Goal: Feedback & Contribution: Leave review/rating

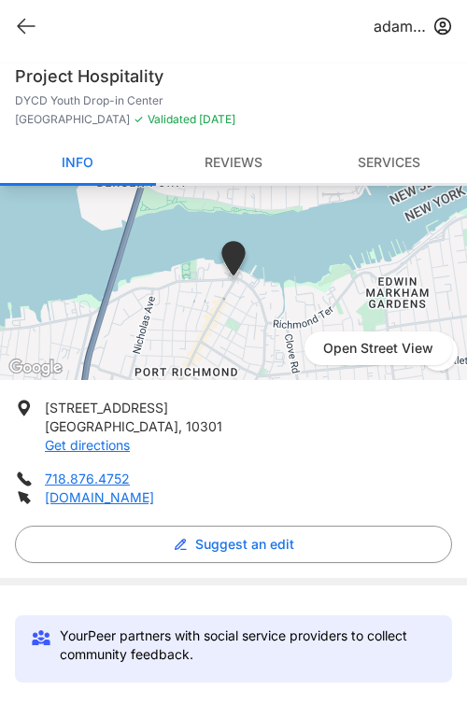
click at [234, 164] on link "Reviews" at bounding box center [234, 164] width 156 height 44
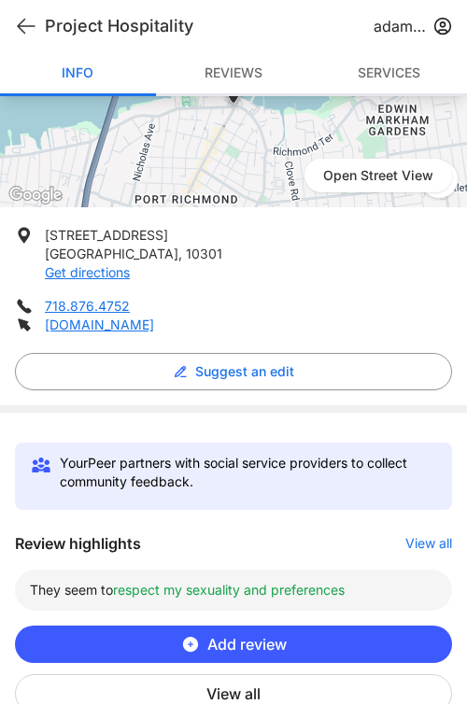
scroll to position [170, 0]
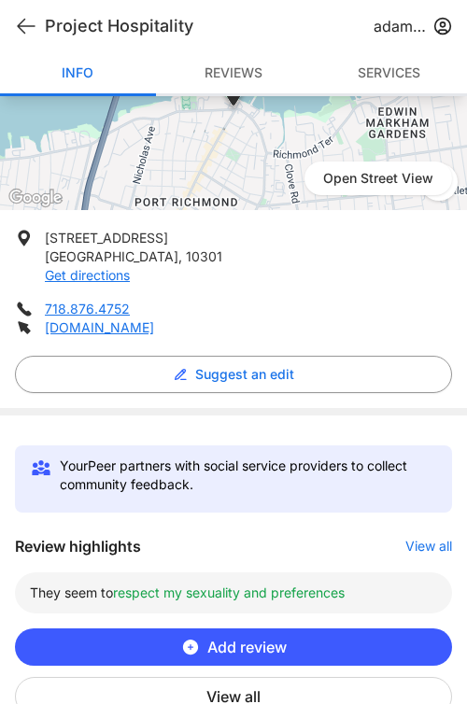
click at [243, 90] on link "Reviews" at bounding box center [234, 74] width 156 height 44
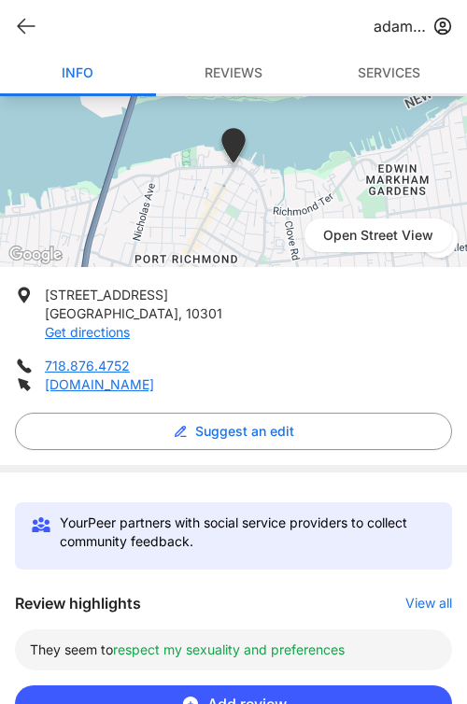
scroll to position [0, 0]
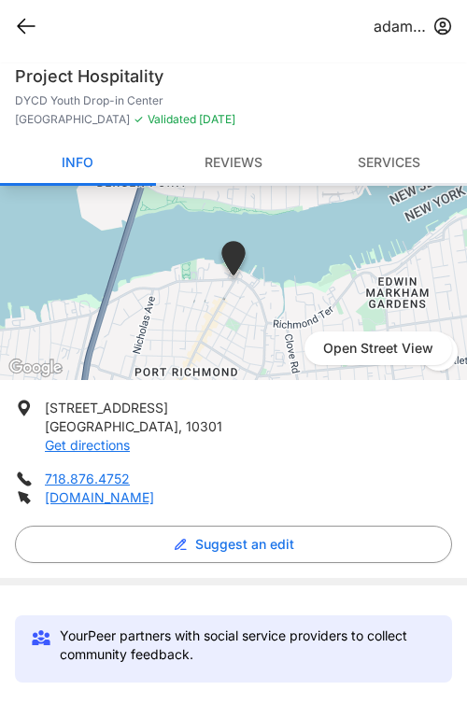
click at [23, 16] on icon at bounding box center [26, 26] width 22 height 22
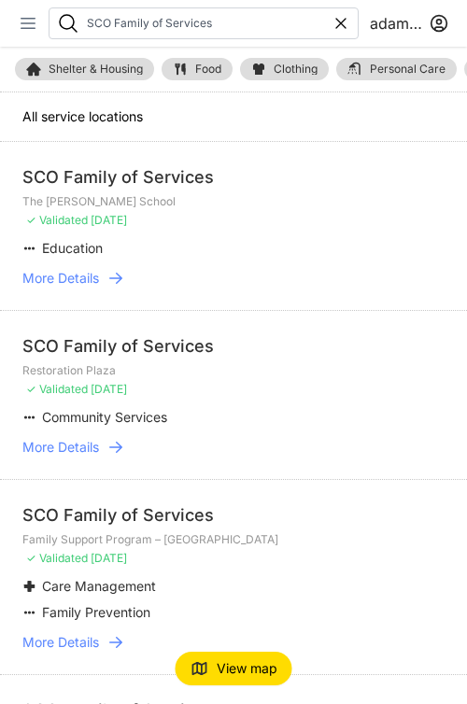
click at [24, 21] on icon at bounding box center [28, 23] width 19 height 19
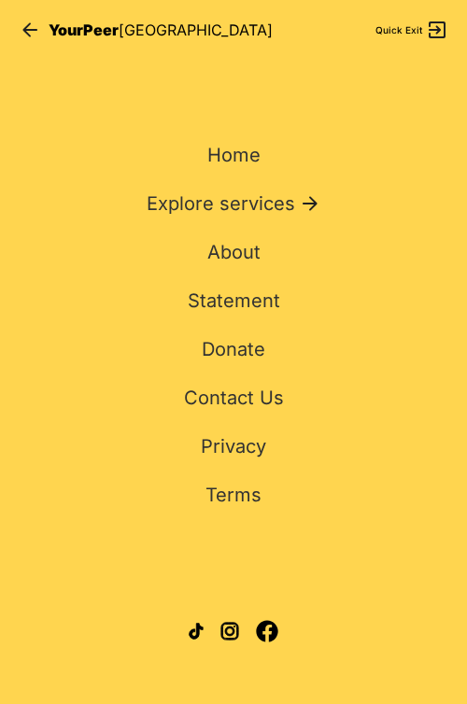
click at [234, 170] on div "Home Explore services About Statement Donate Contact Us Privacy Terms" at bounding box center [233, 295] width 437 height 426
click at [240, 159] on span "Home" at bounding box center [233, 155] width 53 height 22
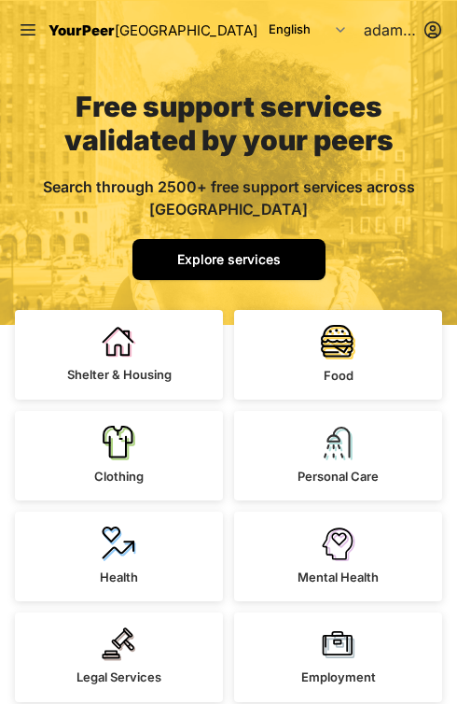
click at [248, 262] on span "Explore services" at bounding box center [229, 259] width 104 height 16
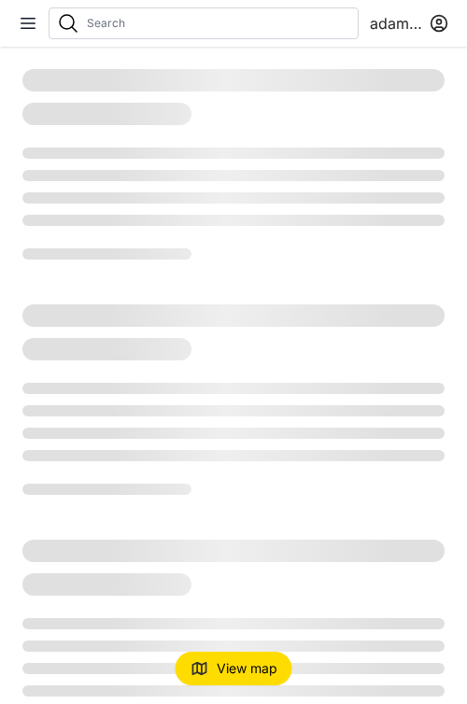
select select "recentlyUpdated"
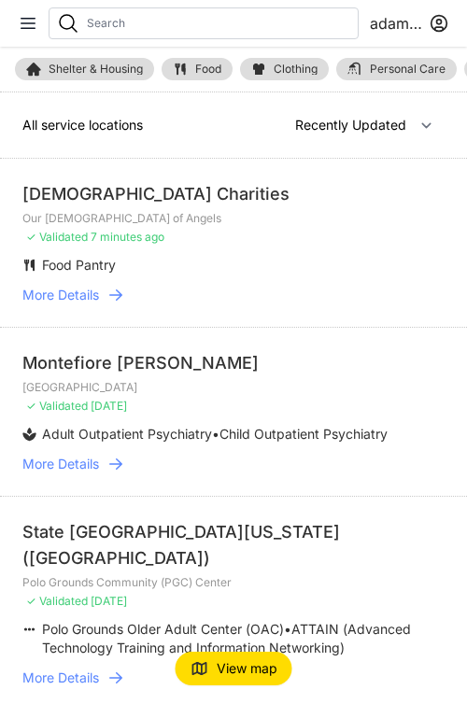
click at [241, 20] on input "text" at bounding box center [218, 23] width 263 height 15
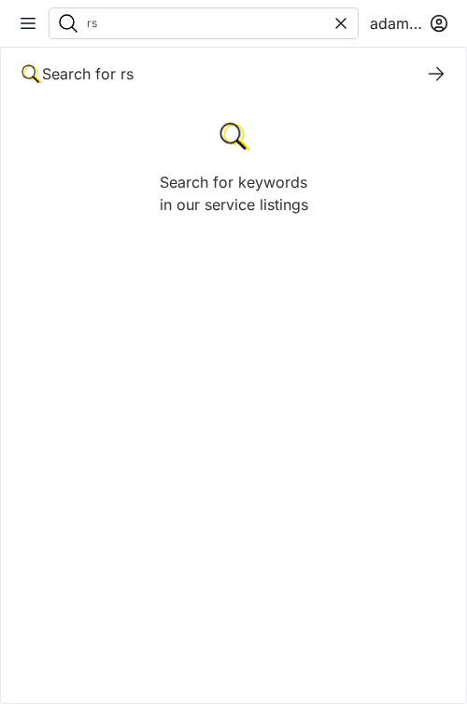
type input "r"
type input "project hospitality"
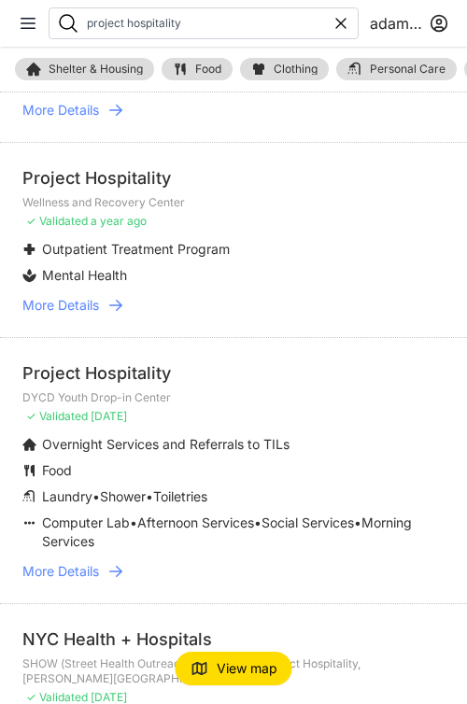
scroll to position [1017, 0]
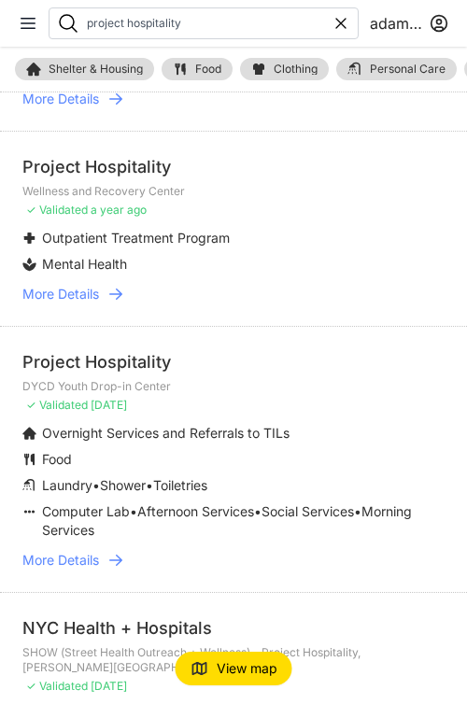
click at [117, 551] on icon at bounding box center [115, 560] width 19 height 19
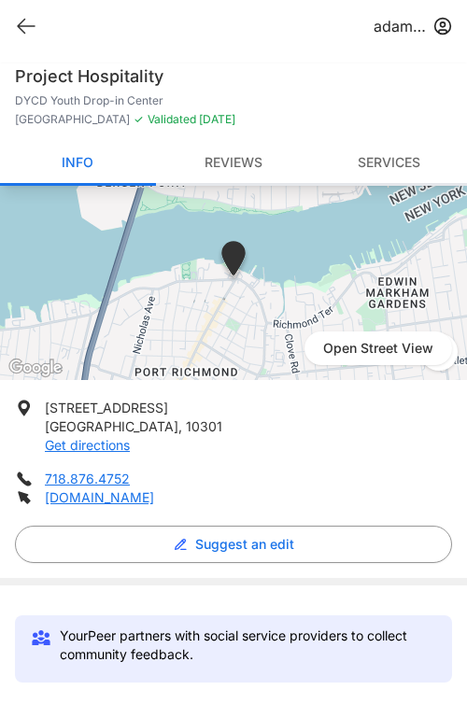
click at [242, 157] on link "Reviews" at bounding box center [234, 164] width 156 height 44
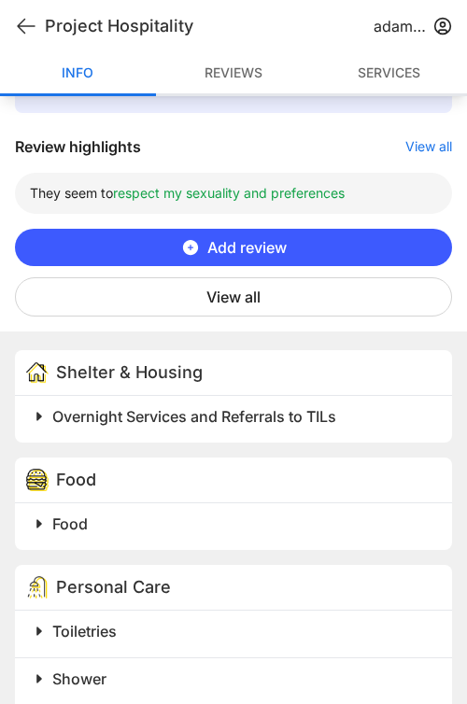
scroll to position [578, 0]
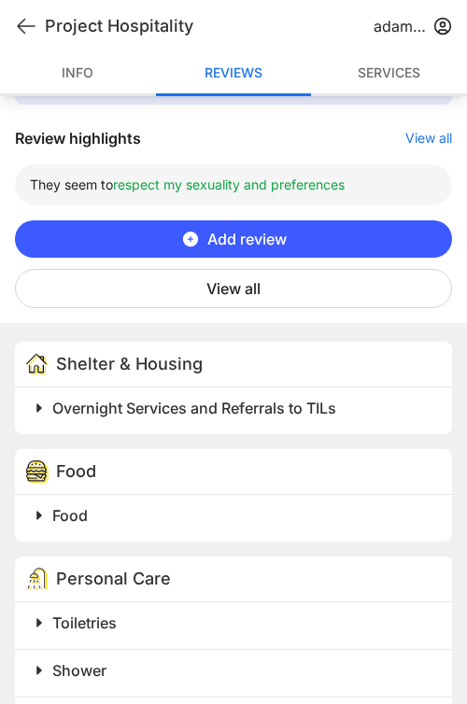
click at [245, 231] on span "Add review" at bounding box center [246, 239] width 79 height 22
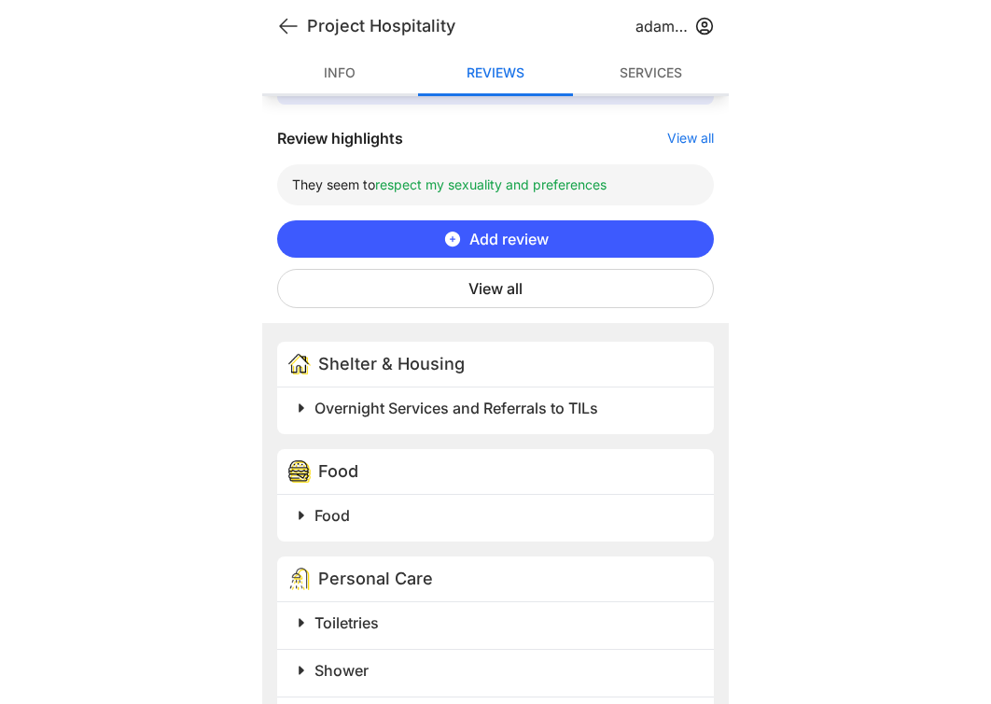
scroll to position [0, 0]
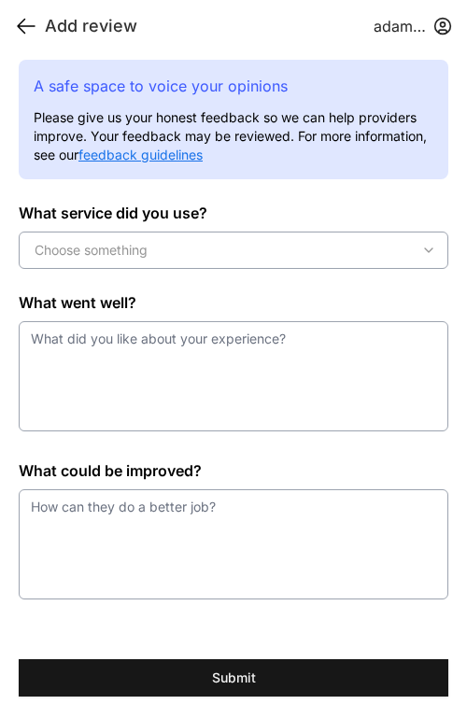
click at [25, 30] on icon at bounding box center [26, 26] width 22 height 22
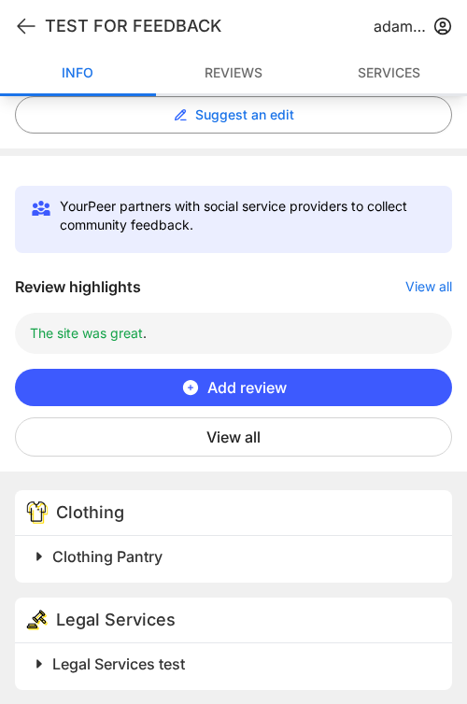
scroll to position [415, 0]
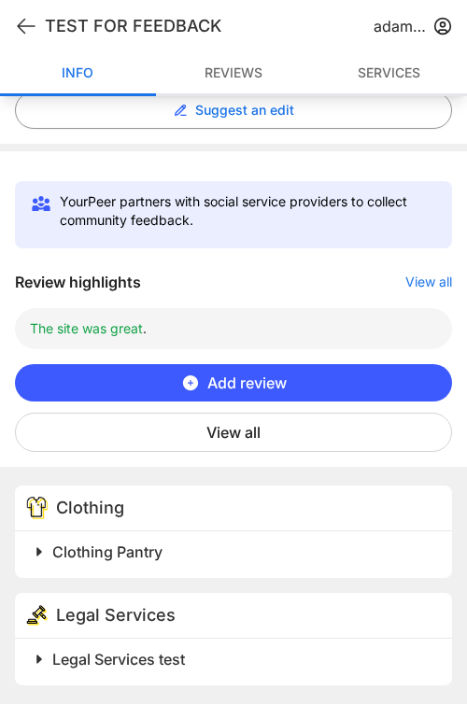
click at [254, 385] on span "Add review" at bounding box center [246, 382] width 79 height 22
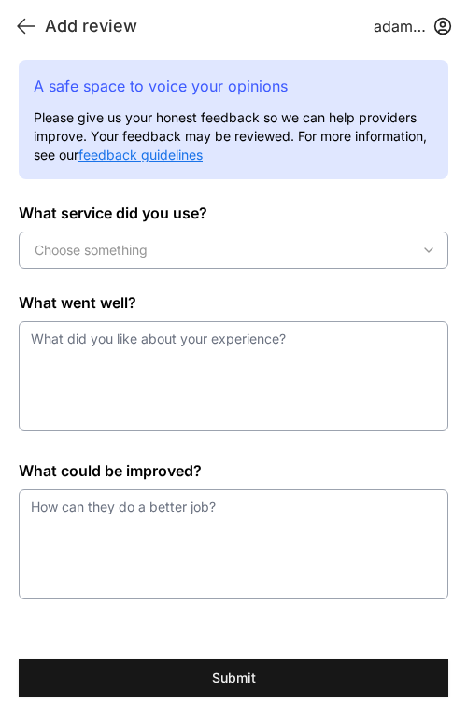
click at [215, 245] on div "Choose something" at bounding box center [233, 250] width 420 height 19
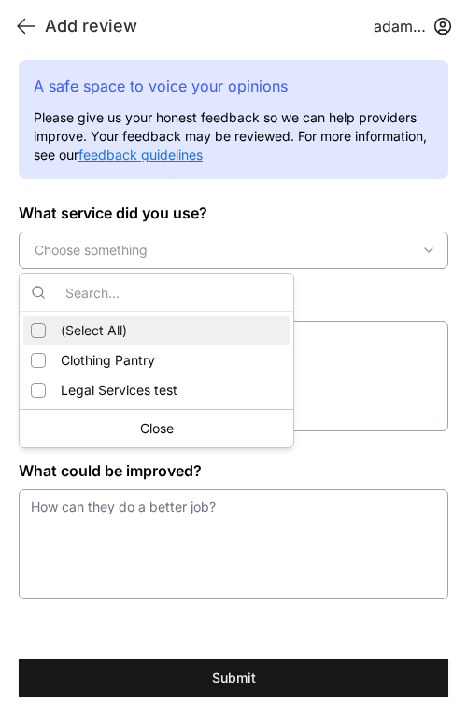
click at [346, 210] on label "What service did you use?" at bounding box center [233, 213] width 429 height 22
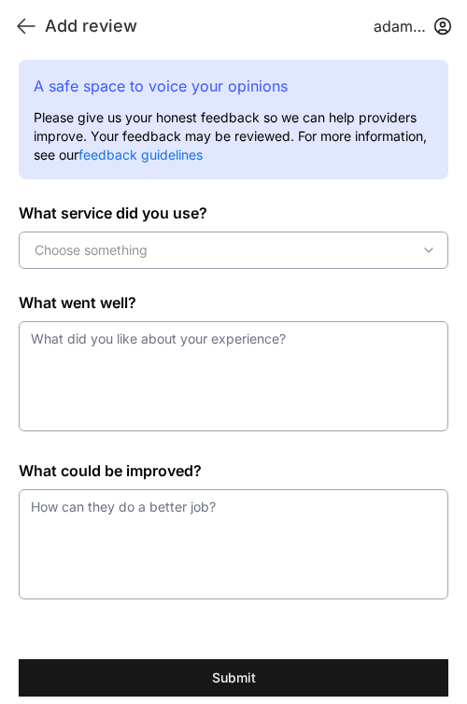
click at [153, 153] on link "feedback guidelines" at bounding box center [140, 155] width 124 height 16
click at [196, 257] on div "Choose something" at bounding box center [233, 250] width 420 height 19
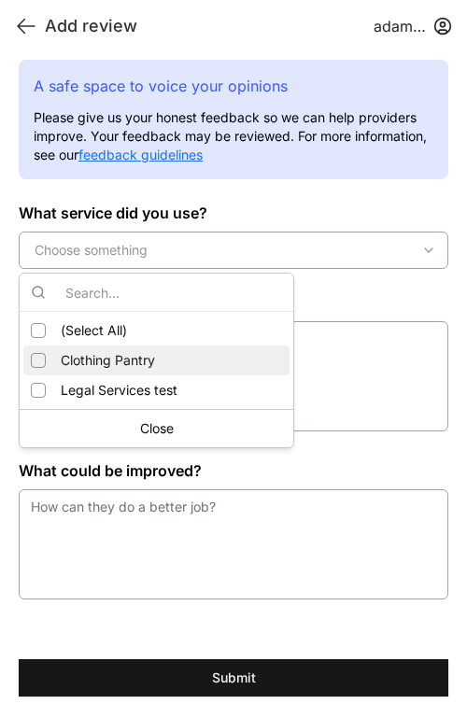
click at [91, 358] on span "Clothing Pantry" at bounding box center [108, 360] width 94 height 19
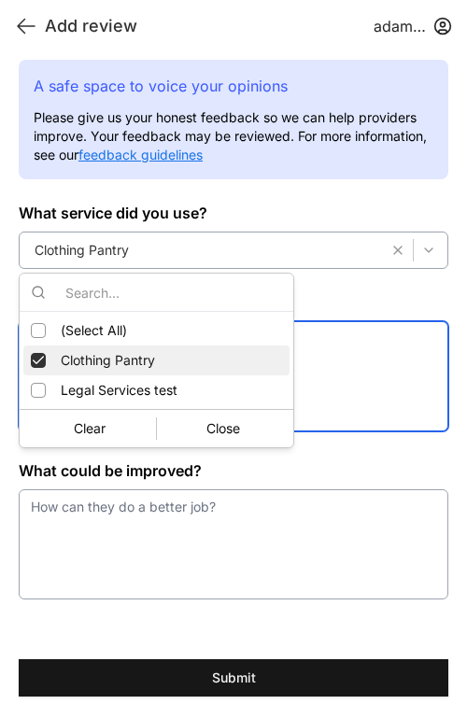
click at [268, 370] on textarea at bounding box center [233, 376] width 429 height 110
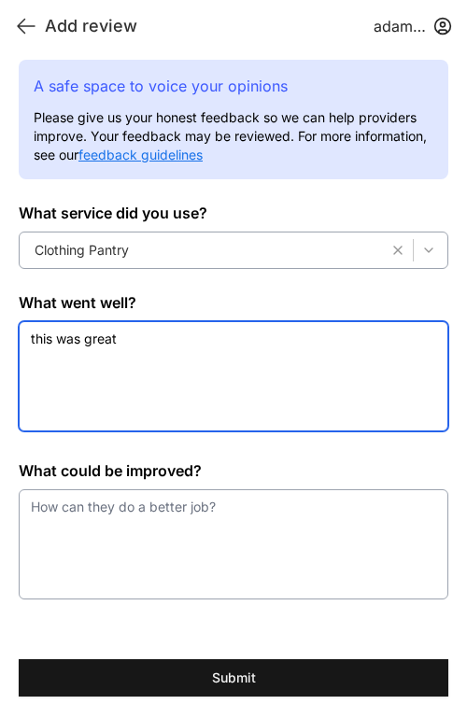
type textarea "this was great"
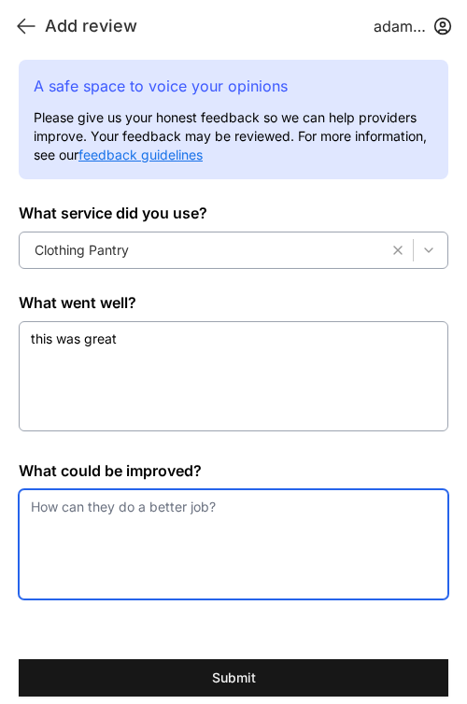
click at [225, 505] on textarea at bounding box center [233, 544] width 429 height 110
type textarea "everything could be better"
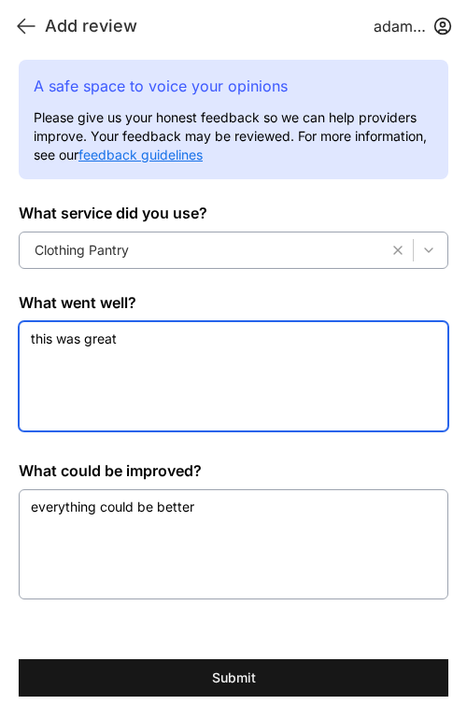
click at [270, 343] on textarea "this was great" at bounding box center [233, 376] width 429 height 110
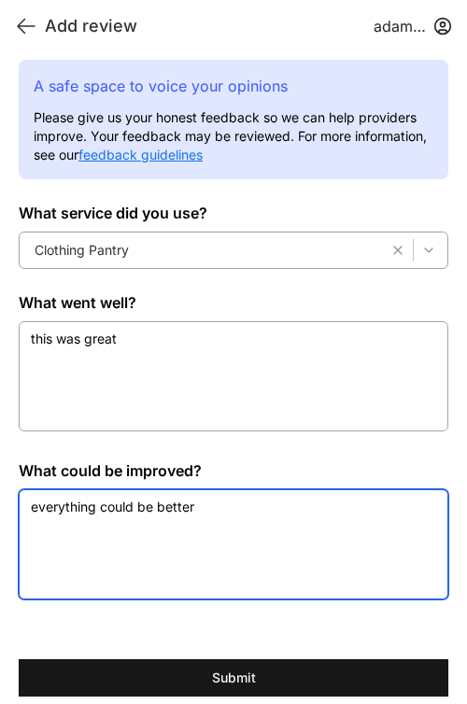
click at [296, 502] on textarea "everything could be better" at bounding box center [233, 544] width 429 height 110
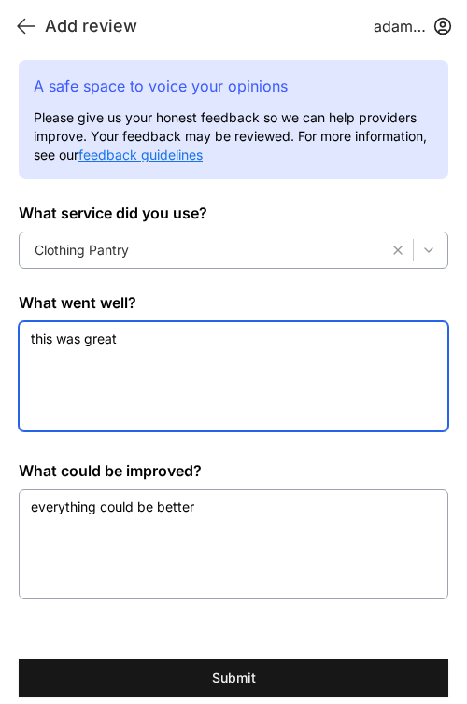
click at [218, 363] on textarea "this was great" at bounding box center [233, 376] width 429 height 110
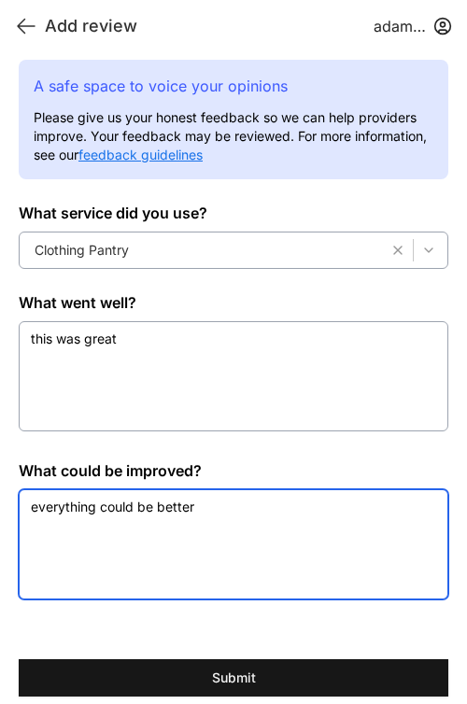
click at [258, 518] on textarea "everything could be better" at bounding box center [233, 544] width 429 height 110
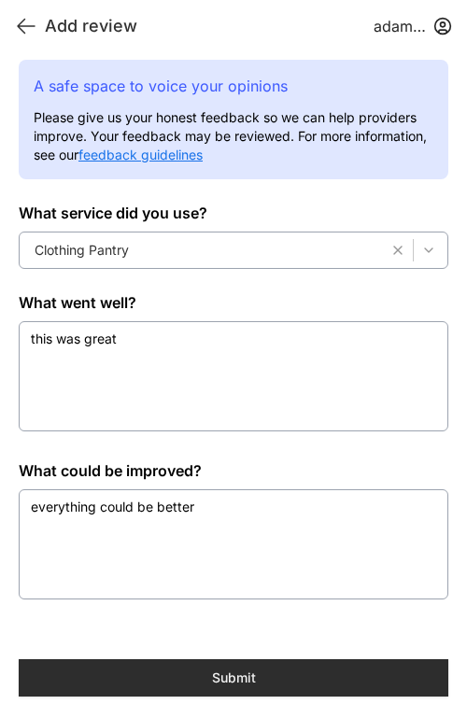
click at [272, 674] on button "Submit" at bounding box center [233, 677] width 429 height 37
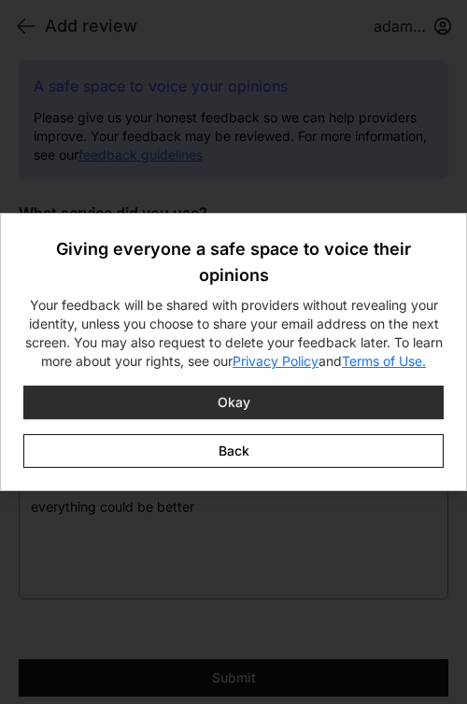
click at [234, 395] on span "Okay" at bounding box center [233, 402] width 33 height 19
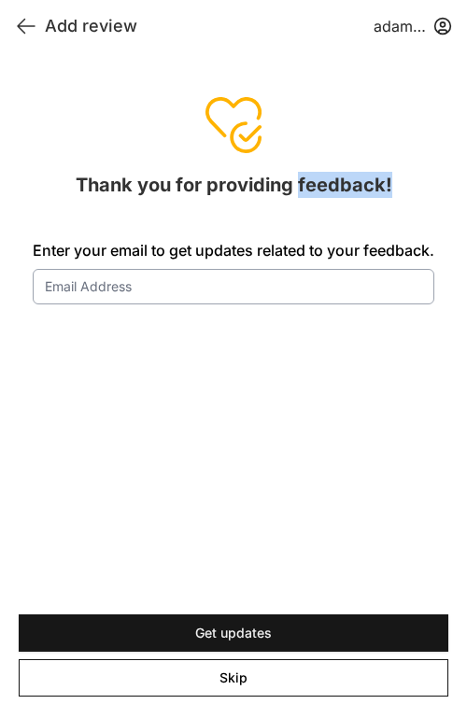
drag, startPoint x: 299, startPoint y: 183, endPoint x: 395, endPoint y: 183, distance: 96.1
click at [395, 183] on h2 "Thank you for providing feedback!" at bounding box center [233, 185] width 401 height 26
click at [232, 203] on div "Thank you for providing feedback! Enter your email to get updates related to yo…" at bounding box center [233, 238] width 401 height 133
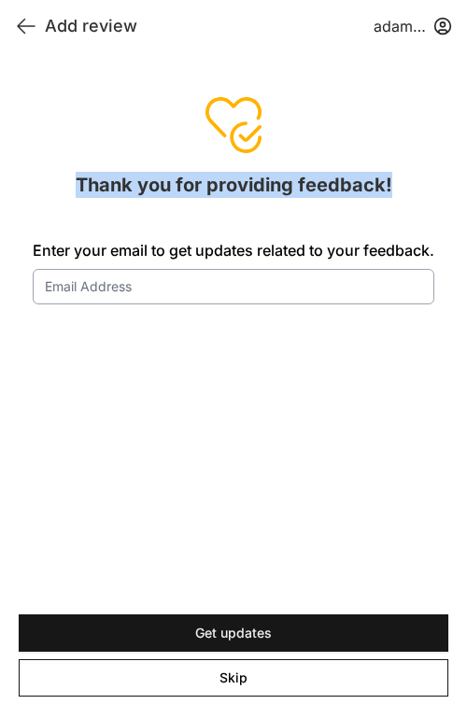
drag, startPoint x: 72, startPoint y: 177, endPoint x: 397, endPoint y: 180, distance: 324.8
click at [397, 180] on h2 "Thank you for providing feedback!" at bounding box center [233, 185] width 401 height 26
drag, startPoint x: 77, startPoint y: 186, endPoint x: 405, endPoint y: 189, distance: 327.6
click at [405, 189] on h2 "Thank you for providing feedback!" at bounding box center [233, 185] width 401 height 26
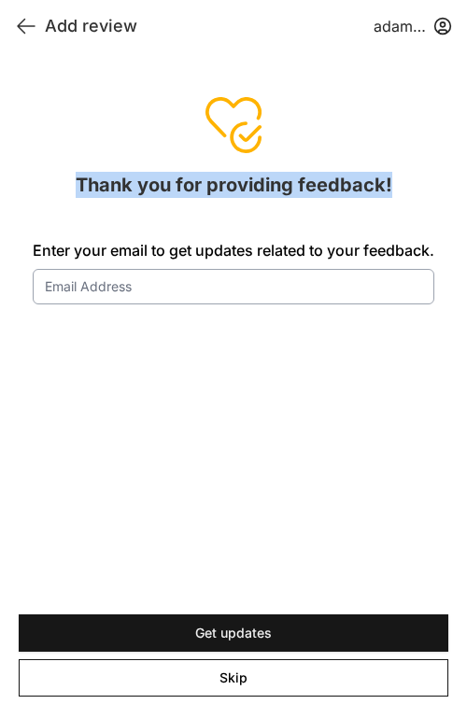
click at [395, 177] on h2 "Thank you for providing feedback!" at bounding box center [233, 185] width 401 height 26
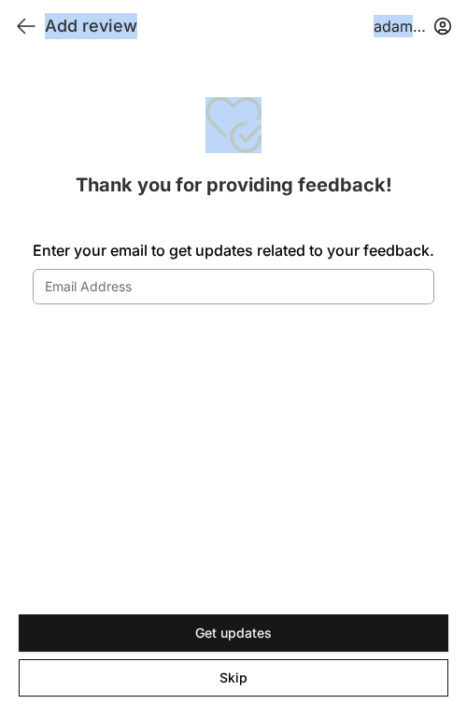
drag, startPoint x: 80, startPoint y: 184, endPoint x: 475, endPoint y: 185, distance: 394.8
click at [467, 185] on html "View map Close panel YourPeer [GEOGRAPHIC_DATA] Quick Exit Single Adult Familie…" at bounding box center [233, 352] width 467 height 704
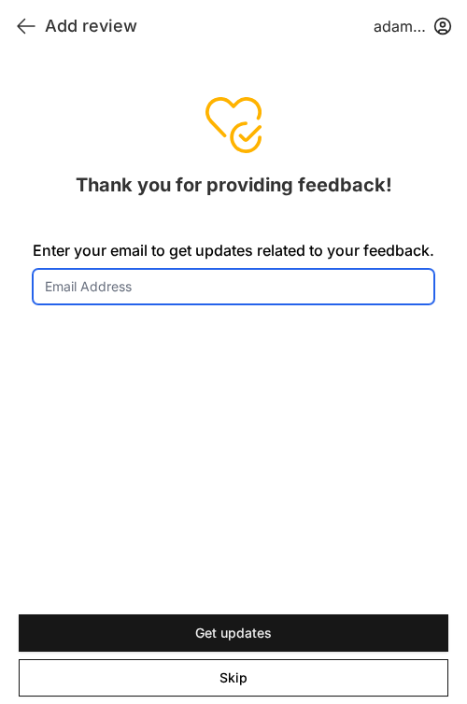
click at [270, 292] on input "Enter your email to get updates related to your feedback." at bounding box center [233, 286] width 401 height 35
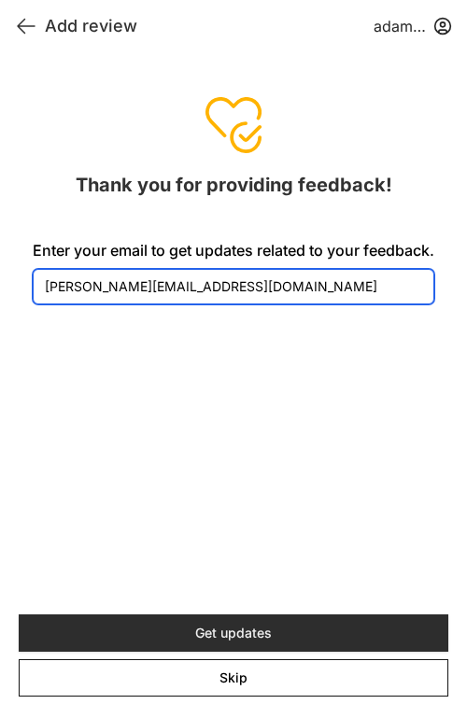
type input "[PERSON_NAME][EMAIL_ADDRESS][DOMAIN_NAME]"
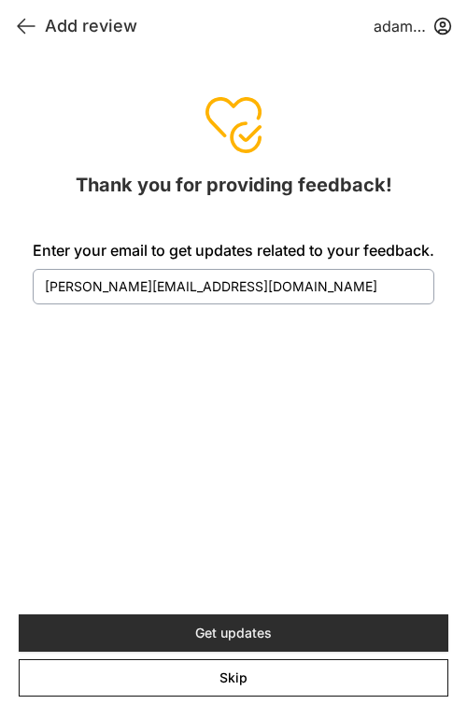
click at [223, 622] on button "Get updates" at bounding box center [233, 632] width 429 height 37
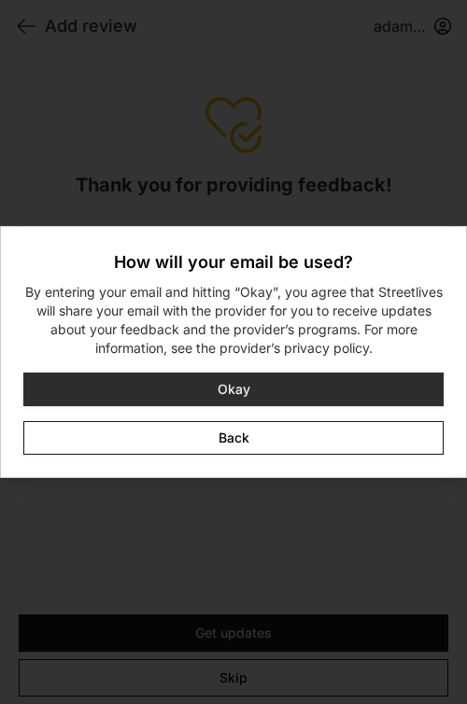
click at [257, 388] on button "Okay" at bounding box center [233, 389] width 420 height 34
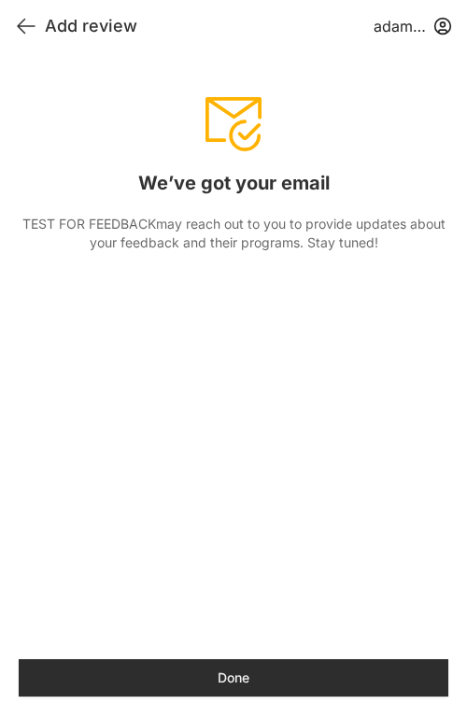
click at [226, 682] on button "Done" at bounding box center [233, 677] width 429 height 37
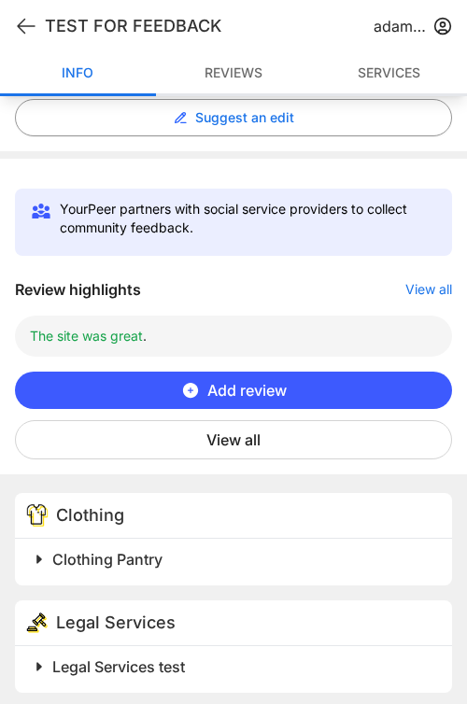
scroll to position [415, 0]
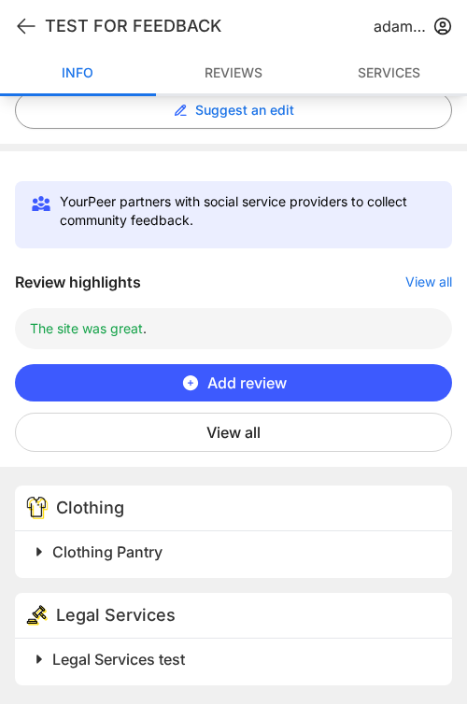
click at [242, 423] on button "View all" at bounding box center [233, 432] width 437 height 39
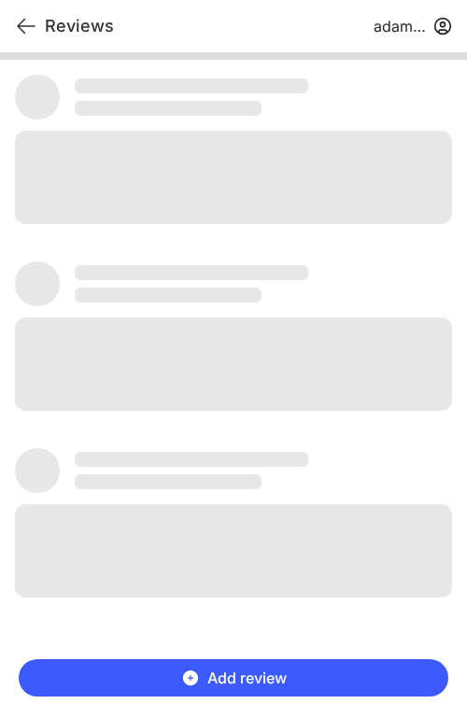
scroll to position [0, 0]
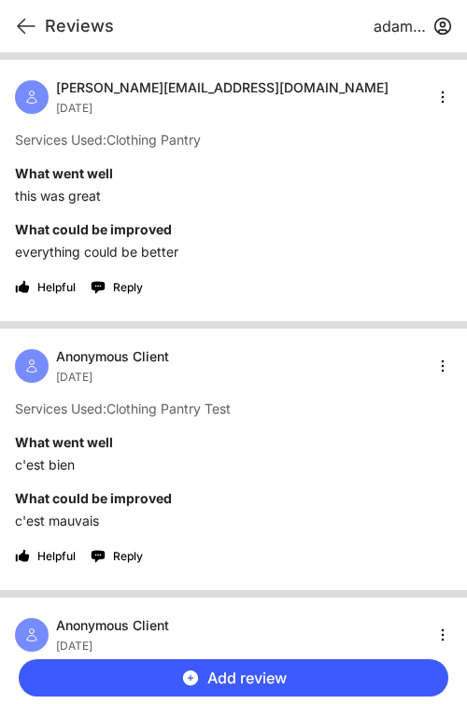
click at [191, 274] on div "Helpful Reply" at bounding box center [233, 288] width 437 height 30
drag, startPoint x: 153, startPoint y: 89, endPoint x: 61, endPoint y: 87, distance: 92.4
click at [61, 87] on div "[PERSON_NAME][EMAIL_ADDRESS][DOMAIN_NAME]" at bounding box center [222, 87] width 332 height 19
click at [56, 90] on span "[PERSON_NAME][EMAIL_ADDRESS][DOMAIN_NAME]" at bounding box center [222, 87] width 332 height 19
drag, startPoint x: 161, startPoint y: 86, endPoint x: 58, endPoint y: 89, distance: 102.7
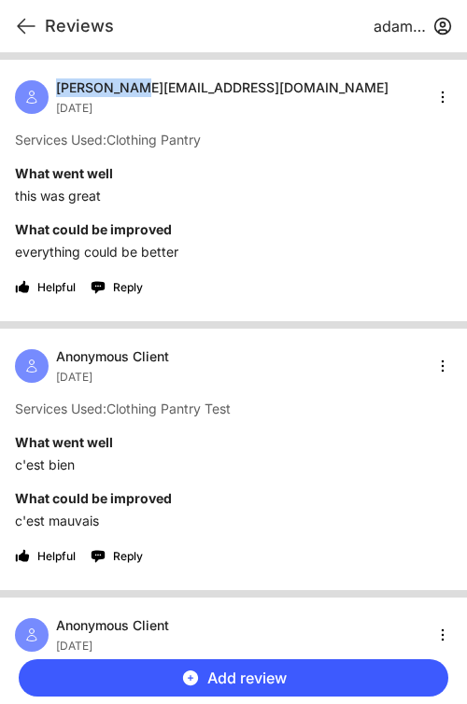
click at [58, 89] on div "[PERSON_NAME][EMAIL_ADDRESS][DOMAIN_NAME]" at bounding box center [222, 87] width 332 height 19
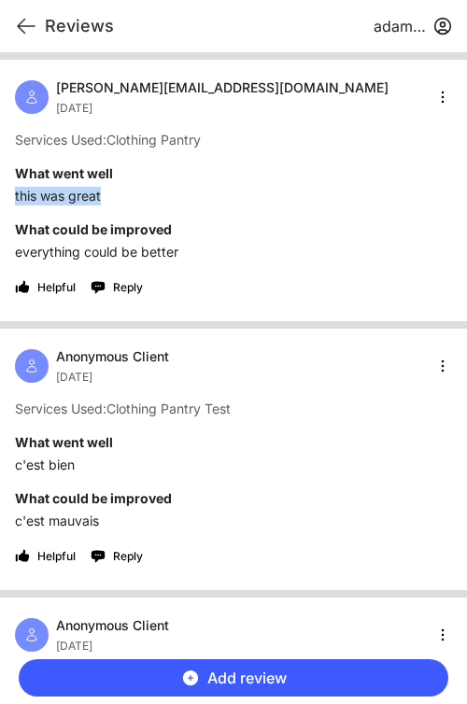
drag, startPoint x: 16, startPoint y: 195, endPoint x: 161, endPoint y: 194, distance: 145.6
click at [161, 194] on p "this was great" at bounding box center [233, 196] width 437 height 19
click at [197, 245] on p "everything could be better" at bounding box center [233, 252] width 437 height 19
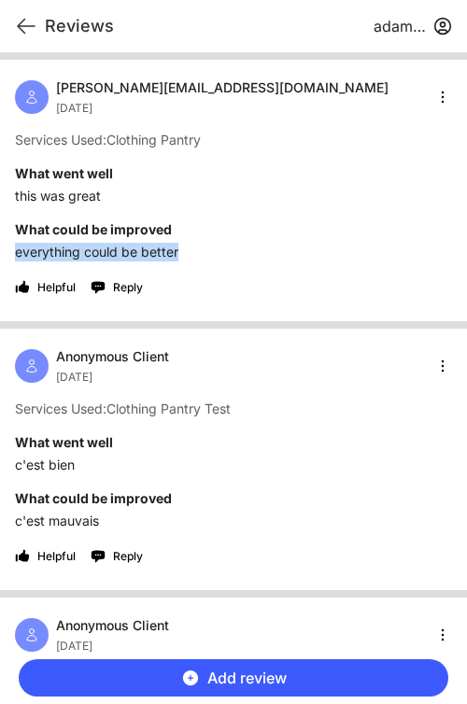
drag, startPoint x: 184, startPoint y: 254, endPoint x: 17, endPoint y: 253, distance: 167.1
click at [17, 253] on p "everything could be better" at bounding box center [233, 252] width 437 height 19
click at [177, 249] on p "everything could be better" at bounding box center [233, 252] width 437 height 19
drag, startPoint x: 177, startPoint y: 249, endPoint x: 21, endPoint y: 254, distance: 156.9
click at [20, 254] on p "everything could be better" at bounding box center [233, 252] width 437 height 19
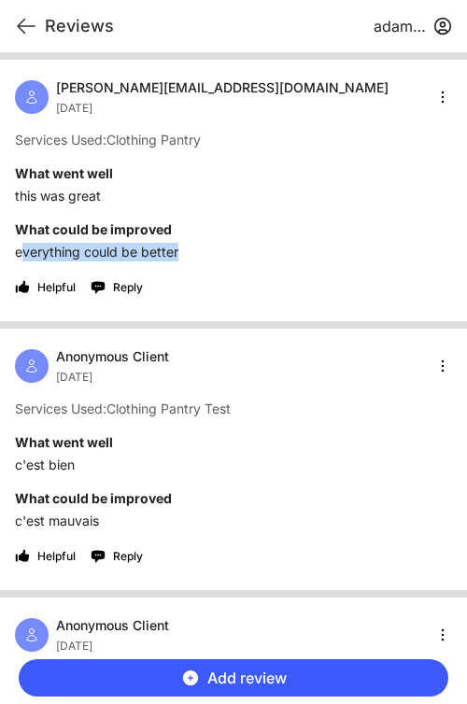
click at [161, 254] on p "everything could be better" at bounding box center [233, 252] width 437 height 19
drag, startPoint x: 178, startPoint y: 255, endPoint x: 18, endPoint y: 254, distance: 160.5
click at [18, 254] on p "everything could be better" at bounding box center [233, 252] width 437 height 19
click at [106, 193] on p "this was great" at bounding box center [233, 196] width 437 height 19
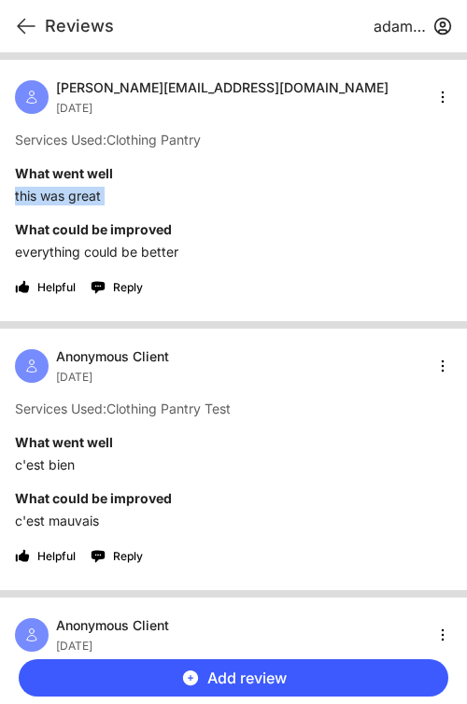
drag, startPoint x: 106, startPoint y: 193, endPoint x: 22, endPoint y: 193, distance: 84.0
click at [22, 193] on p "this was great" at bounding box center [233, 196] width 437 height 19
click at [257, 220] on h4 "What could be improved" at bounding box center [233, 229] width 437 height 19
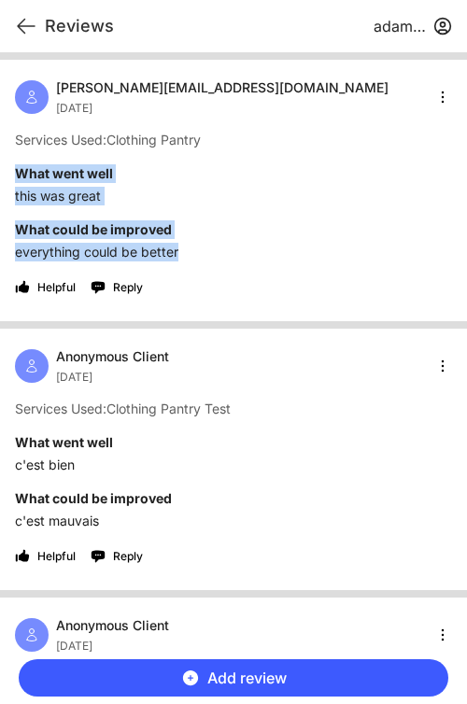
drag, startPoint x: 15, startPoint y: 172, endPoint x: 228, endPoint y: 254, distance: 228.1
click at [228, 254] on div "[PERSON_NAME][EMAIL_ADDRESS][DOMAIN_NAME] [DATE] Services Used: Clothing Pantry…" at bounding box center [233, 190] width 467 height 261
click at [201, 230] on h4 "What could be improved" at bounding box center [233, 229] width 437 height 19
drag, startPoint x: 14, startPoint y: 168, endPoint x: 211, endPoint y: 254, distance: 214.9
click at [211, 254] on div "[PERSON_NAME][EMAIL_ADDRESS][DOMAIN_NAME] [DATE] Services Used: Clothing Pantry…" at bounding box center [233, 190] width 467 height 261
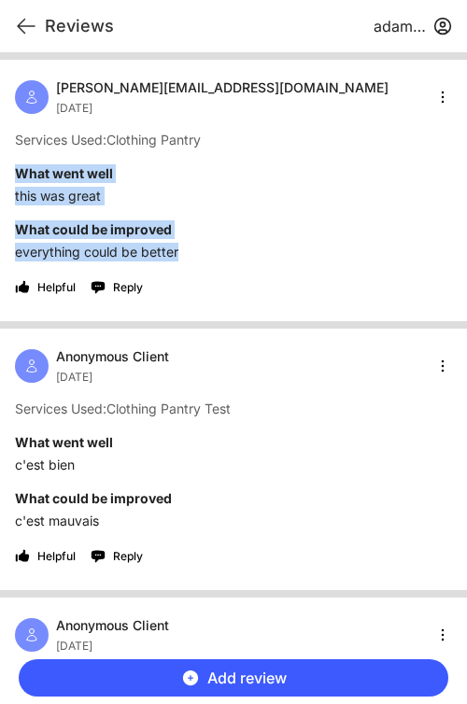
click at [209, 249] on p "everything could be better" at bounding box center [233, 252] width 437 height 19
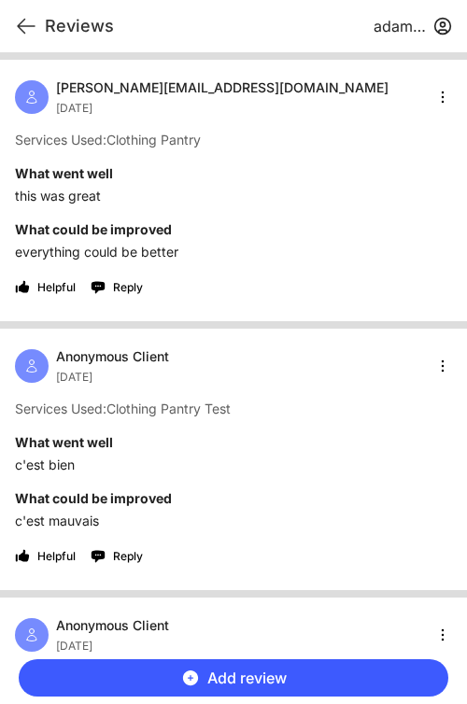
click at [310, 259] on p "everything could be better" at bounding box center [233, 252] width 437 height 19
click at [439, 101] on html "View map Close panel YourPeer [GEOGRAPHIC_DATA] Quick Exit Single Adult Familie…" at bounding box center [233, 352] width 467 height 704
click at [307, 91] on html "View map Close panel YourPeer [GEOGRAPHIC_DATA] Quick Exit Single Adult Familie…" at bounding box center [233, 352] width 467 height 704
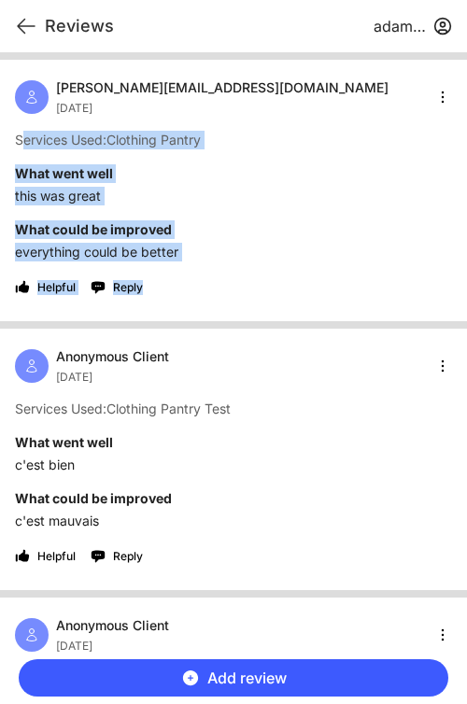
drag, startPoint x: 178, startPoint y: 289, endPoint x: 19, endPoint y: 146, distance: 214.8
click at [19, 146] on div "[PERSON_NAME][EMAIL_ADDRESS][DOMAIN_NAME] [DATE] Services Used: Clothing Pantry…" at bounding box center [233, 190] width 467 height 261
click at [210, 147] on p "Services Used: Clothing Pantry" at bounding box center [233, 140] width 437 height 19
drag, startPoint x: 194, startPoint y: 294, endPoint x: 12, endPoint y: 143, distance: 236.6
click at [12, 143] on div "[PERSON_NAME][EMAIL_ADDRESS][DOMAIN_NAME] [DATE] Services Used: Clothing Pantry…" at bounding box center [233, 190] width 467 height 261
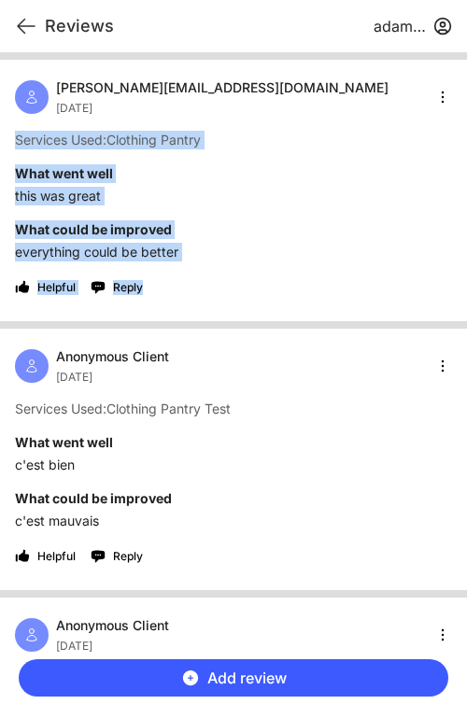
click at [190, 300] on div "Helpful Reply" at bounding box center [233, 288] width 437 height 30
drag, startPoint x: 190, startPoint y: 300, endPoint x: 21, endPoint y: 142, distance: 231.1
click at [21, 142] on div "[PERSON_NAME][EMAIL_ADDRESS][DOMAIN_NAME] [DATE] Services Used: Clothing Pantry…" at bounding box center [233, 190] width 467 height 261
click at [267, 257] on p "everything could be better" at bounding box center [233, 252] width 437 height 19
drag, startPoint x: 188, startPoint y: 292, endPoint x: 11, endPoint y: 143, distance: 231.1
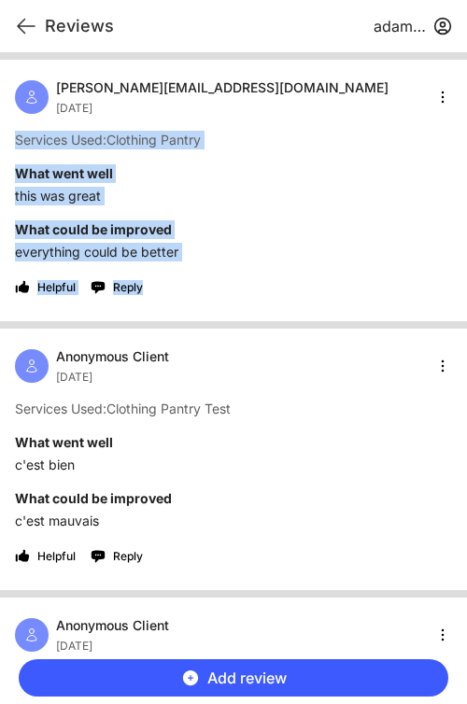
click at [11, 143] on div "[PERSON_NAME][EMAIL_ADDRESS][DOMAIN_NAME] [DATE] Services Used: Clothing Pantry…" at bounding box center [233, 190] width 467 height 261
click at [240, 217] on div "[PERSON_NAME][EMAIL_ADDRESS][DOMAIN_NAME] [DATE] Services Used: Clothing Pantry…" at bounding box center [233, 190] width 467 height 261
drag, startPoint x: 172, startPoint y: 289, endPoint x: 19, endPoint y: 138, distance: 215.2
click at [19, 138] on div "[PERSON_NAME][EMAIL_ADDRESS][DOMAIN_NAME] [DATE] Services Used: Clothing Pantry…" at bounding box center [233, 190] width 467 height 261
click at [90, 147] on span "Services Used:" at bounding box center [60, 140] width 91 height 16
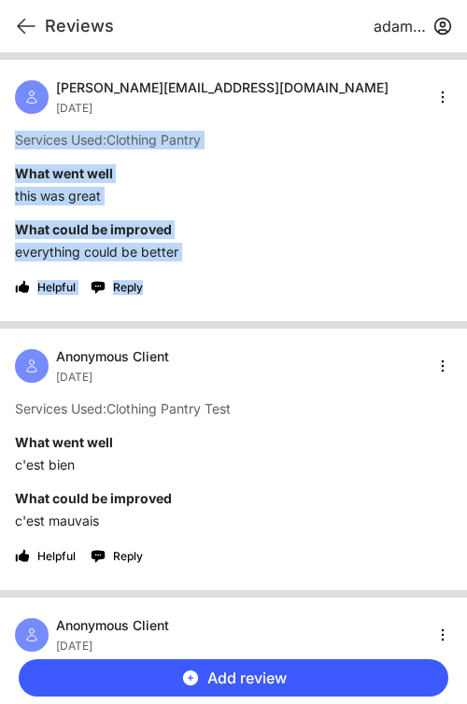
drag, startPoint x: 178, startPoint y: 295, endPoint x: 19, endPoint y: 140, distance: 222.5
click at [19, 140] on div "[PERSON_NAME][EMAIL_ADDRESS][DOMAIN_NAME] [DATE] Services Used: Clothing Pantry…" at bounding box center [233, 190] width 467 height 261
click at [19, 140] on span "Services Used:" at bounding box center [60, 140] width 91 height 16
drag, startPoint x: 189, startPoint y: 294, endPoint x: 15, endPoint y: 134, distance: 236.5
click at [15, 134] on div "[PERSON_NAME][EMAIL_ADDRESS][DOMAIN_NAME] [DATE] Services Used: Clothing Pantry…" at bounding box center [233, 190] width 467 height 261
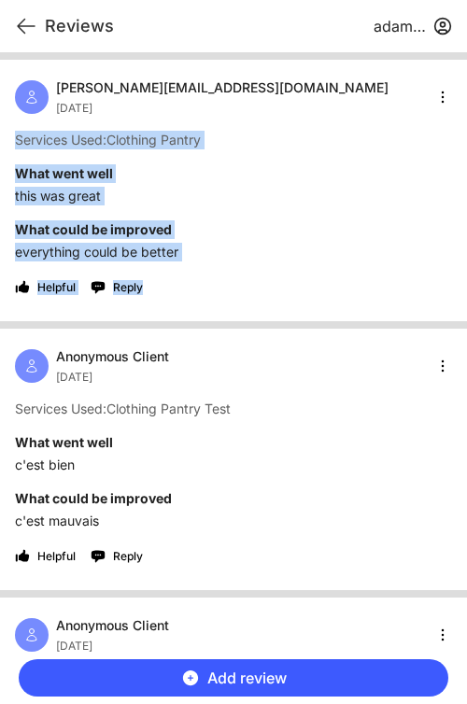
click at [15, 134] on span "Services Used:" at bounding box center [60, 140] width 91 height 16
drag, startPoint x: 150, startPoint y: 288, endPoint x: 15, endPoint y: 133, distance: 205.7
click at [15, 133] on div "[PERSON_NAME][EMAIL_ADDRESS][DOMAIN_NAME] [DATE] Services Used: Clothing Pantry…" at bounding box center [233, 190] width 467 height 261
click at [363, 267] on div "[PERSON_NAME][EMAIL_ADDRESS][DOMAIN_NAME] [DATE] Services Used: Clothing Pantry…" at bounding box center [233, 190] width 467 height 261
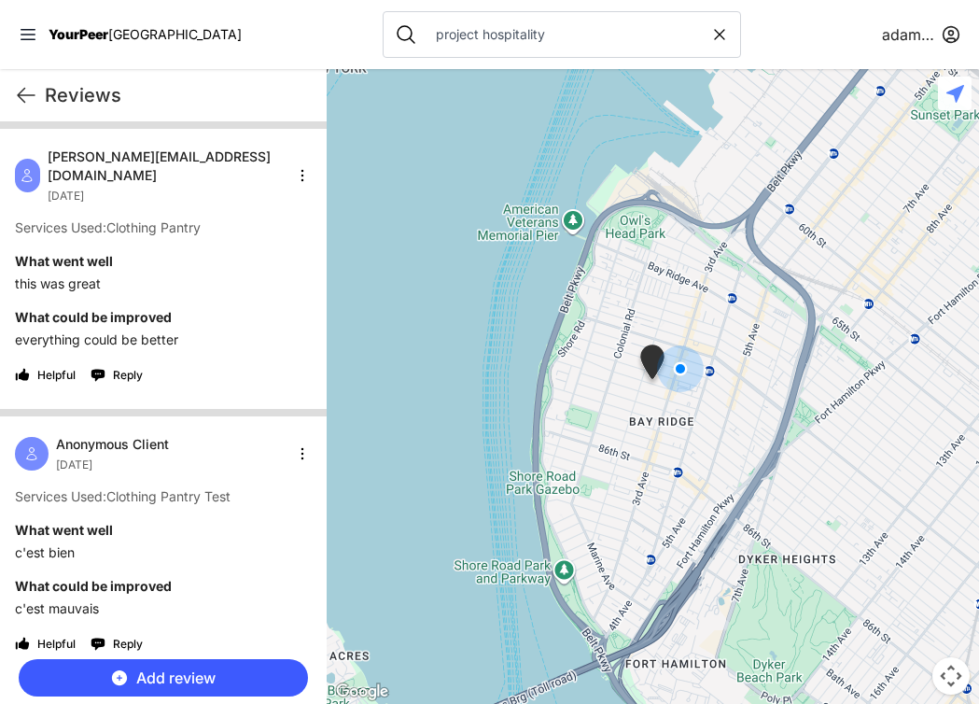
click at [229, 27] on nav "YourPeer NYC project hospitality adamabard" at bounding box center [489, 34] width 979 height 69
click at [251, 47] on nav "YourPeer NYC project hospitality adamabard" at bounding box center [489, 34] width 979 height 69
click at [762, 38] on nav "YourPeer NYC project hospitality adamabard" at bounding box center [489, 34] width 979 height 69
